Goal: Task Accomplishment & Management: Use online tool/utility

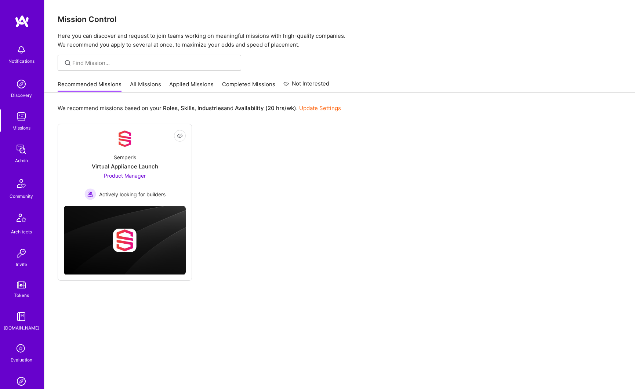
scroll to position [143, 0]
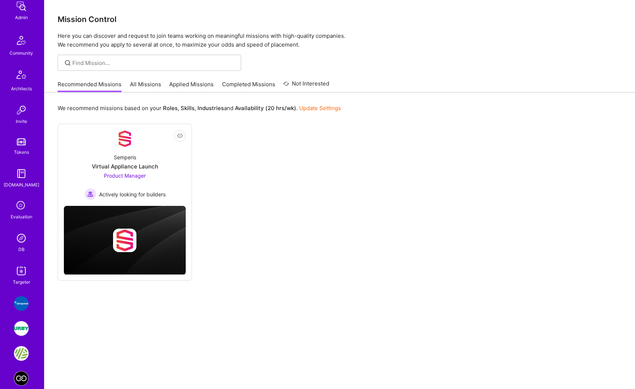
click at [15, 239] on img at bounding box center [21, 238] width 15 height 15
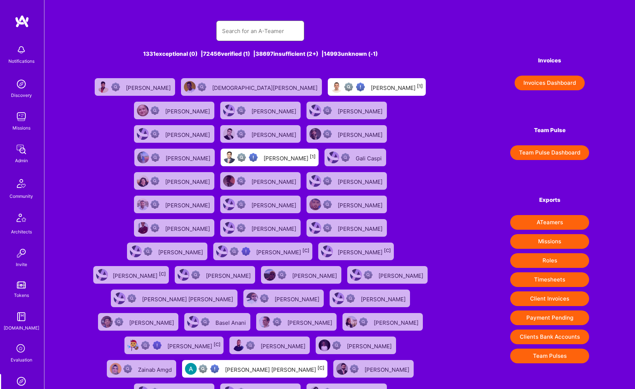
click at [249, 33] on input "text" at bounding box center [260, 31] width 76 height 19
paste input "Erwan Compes"
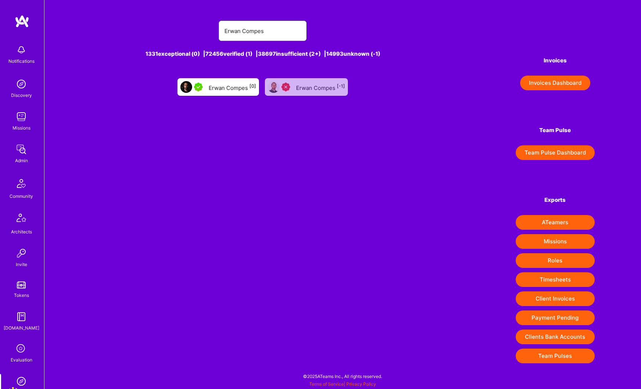
type input "Erwan Compes"
click at [222, 91] on div "Erwan Compes [0]" at bounding box center [232, 87] width 47 height 10
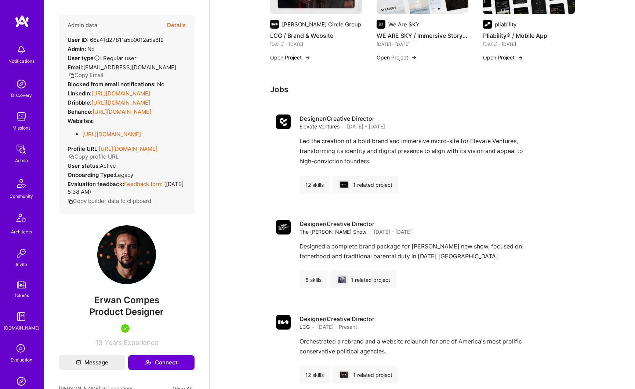
scroll to position [351, 0]
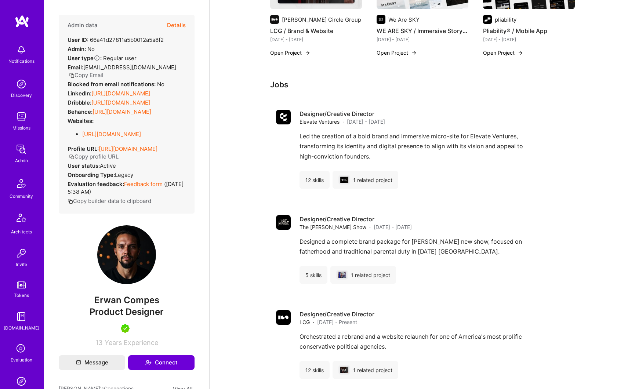
click at [142, 106] on link "https://dribbble.com/erwancompes" at bounding box center [120, 102] width 59 height 7
click at [112, 115] on link "https://behance.net/" at bounding box center [122, 111] width 59 height 7
click at [121, 115] on link "https://behance.net/" at bounding box center [122, 111] width 59 height 7
click at [15, 151] on img at bounding box center [21, 149] width 15 height 15
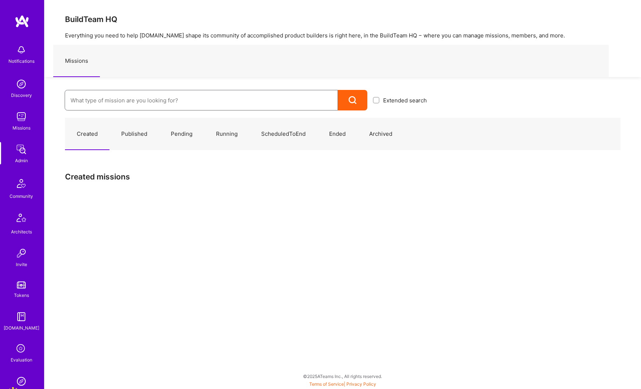
click at [96, 101] on input at bounding box center [200, 100] width 261 height 19
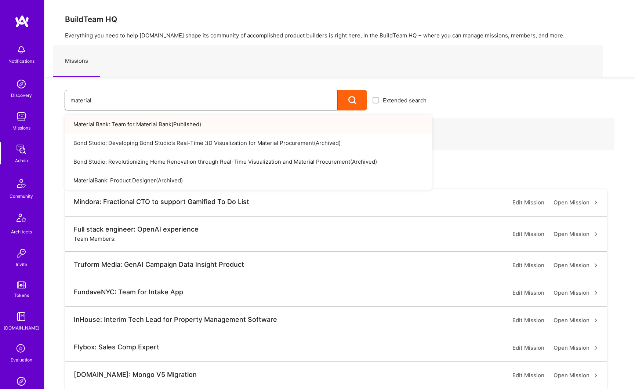
type input "material"
click at [106, 123] on link "Material Bank: Team for Material Bank ( Published )" at bounding box center [249, 124] width 368 height 19
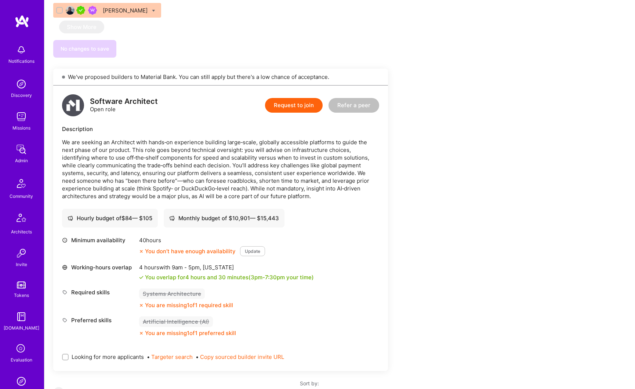
scroll to position [779, 0]
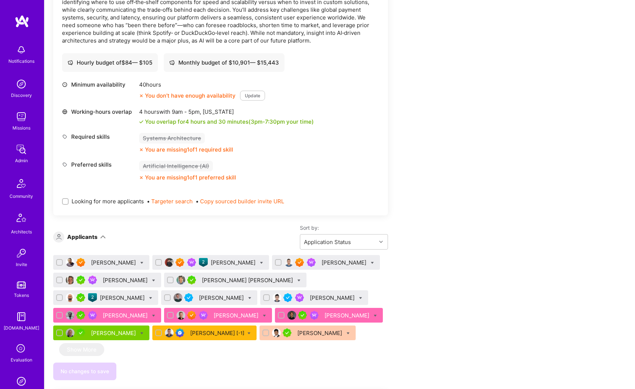
click at [211, 259] on div "[PERSON_NAME]" at bounding box center [234, 263] width 46 height 8
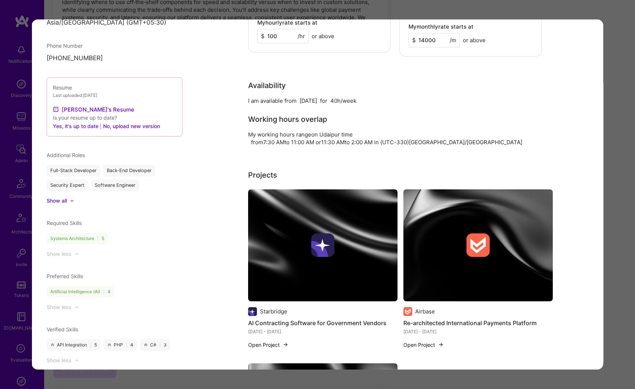
scroll to position [723, 0]
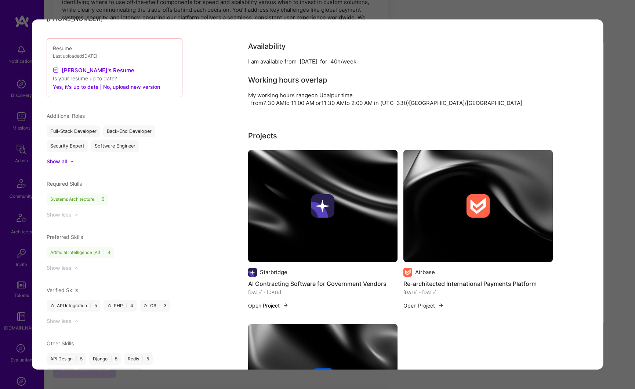
click at [615, 130] on div "Application 2 of 14 Builder Missing Requirements Required Location See location…" at bounding box center [317, 194] width 635 height 389
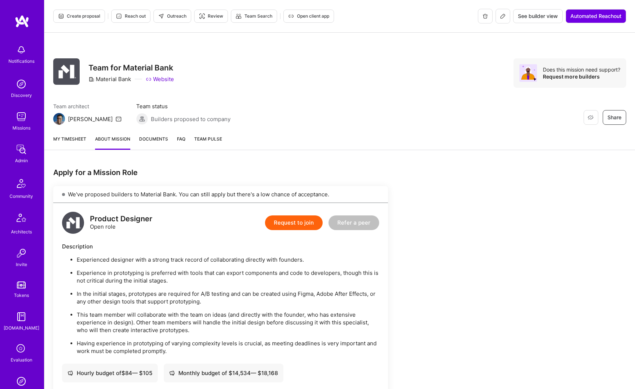
click at [82, 19] on span "Create proposal" at bounding box center [79, 16] width 42 height 7
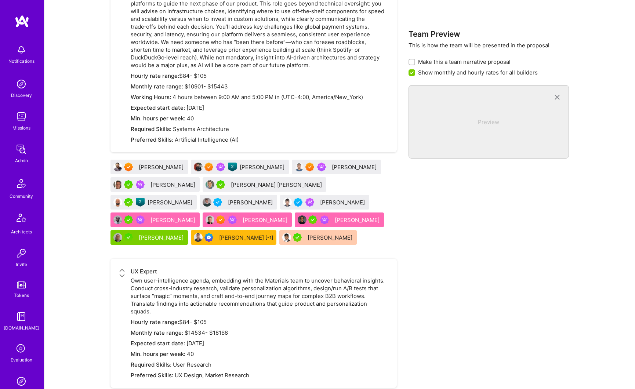
scroll to position [617, 0]
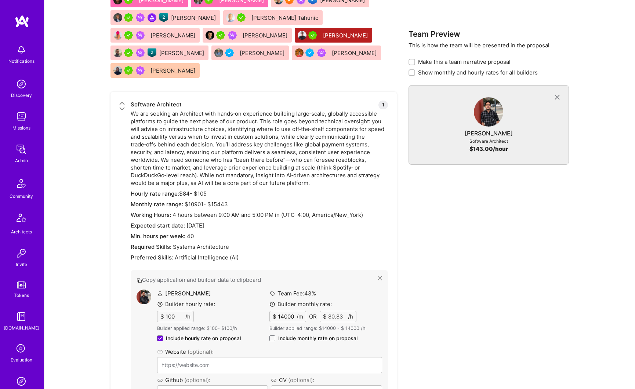
click at [415, 72] on div at bounding box center [412, 72] width 7 height 7
click at [415, 72] on input "Show monthly and hourly rates for all builders" at bounding box center [412, 72] width 5 height 5
checkbox input "true"
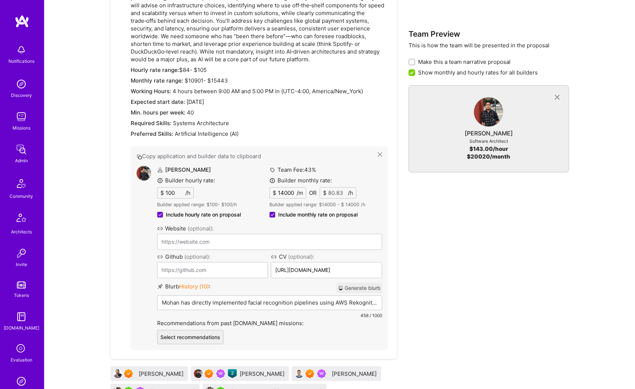
click at [223, 299] on p "Mohan has directly implemented facial recognition pipelines using AWS Rekogniti…" at bounding box center [270, 303] width 216 height 8
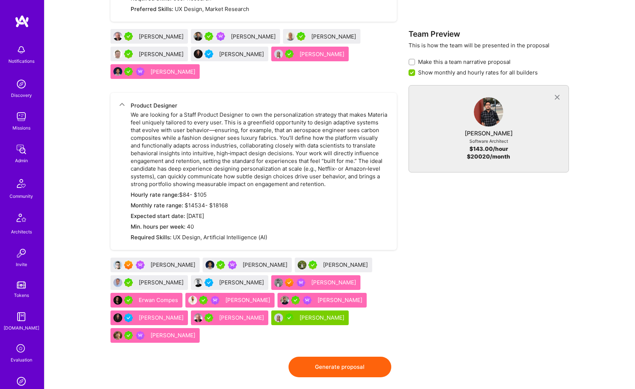
scroll to position [1314, 0]
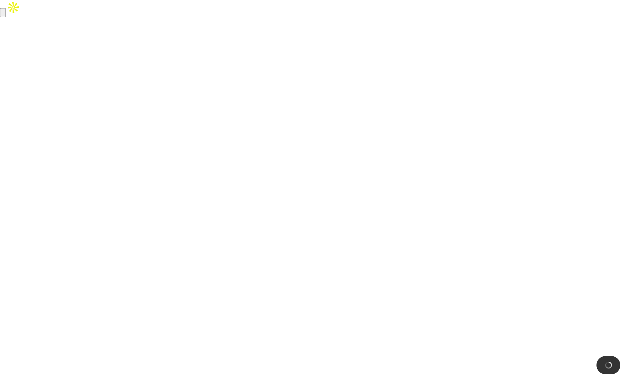
scroll to position [0, 0]
